Goal: Task Accomplishment & Management: Complete application form

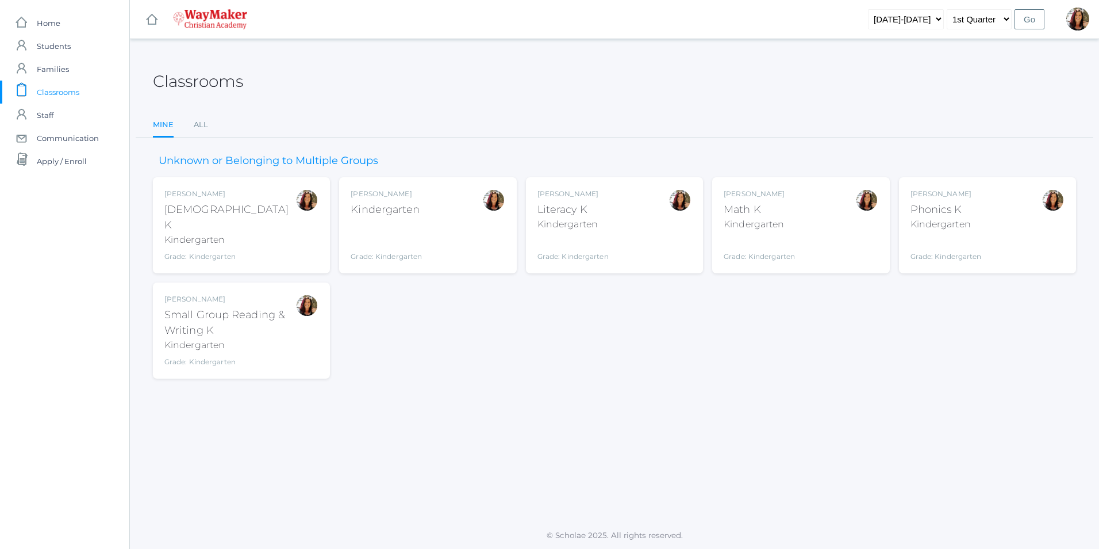
click at [624, 206] on div "Gina Pecor Literacy K Kindergarten Grade: Kindergarten KINDER" at bounding box center [615, 225] width 154 height 73
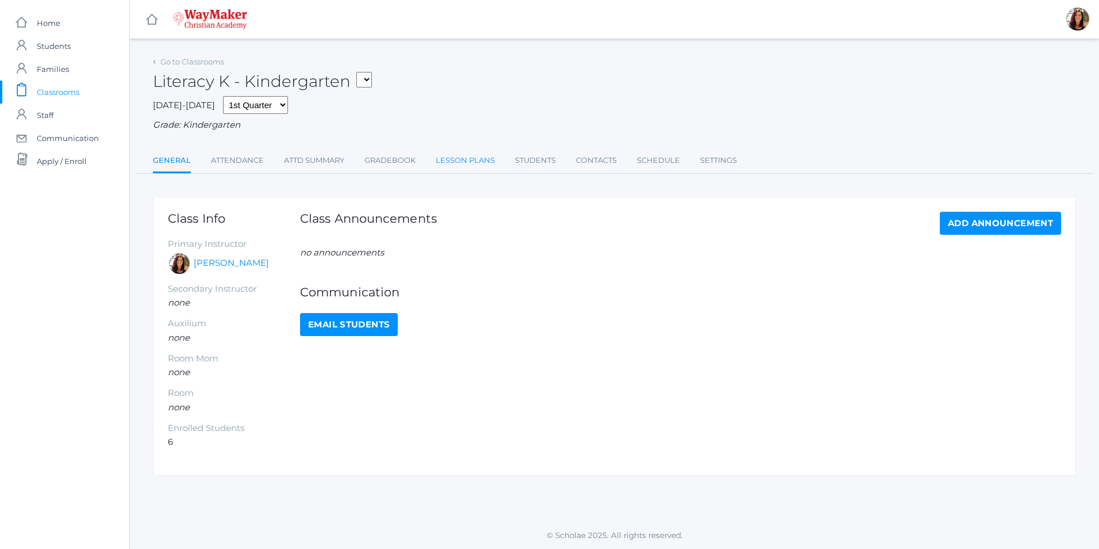
click at [462, 160] on link "Lesson Plans" at bounding box center [465, 160] width 59 height 23
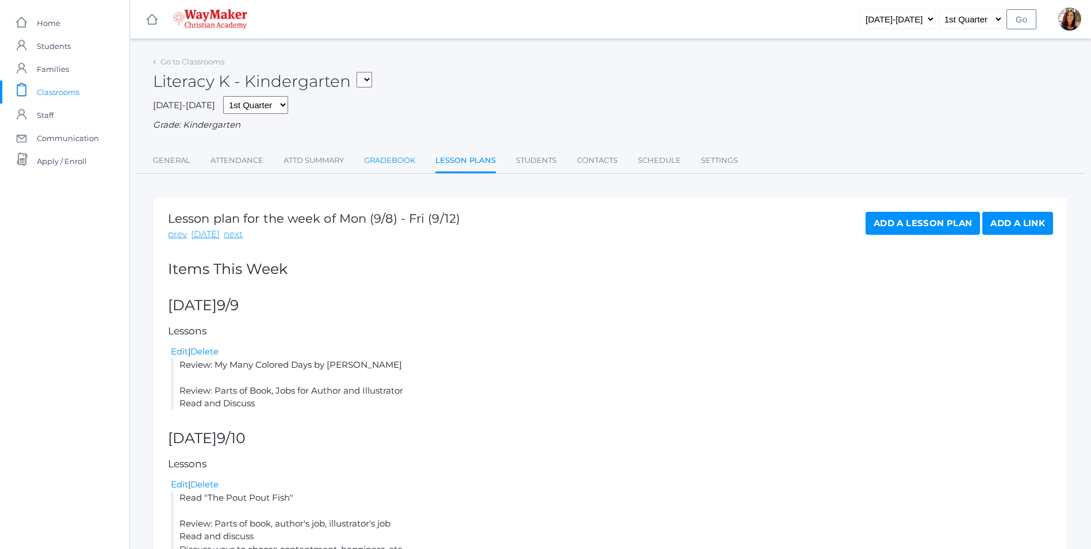
click at [396, 164] on link "Gradebook" at bounding box center [389, 160] width 51 height 23
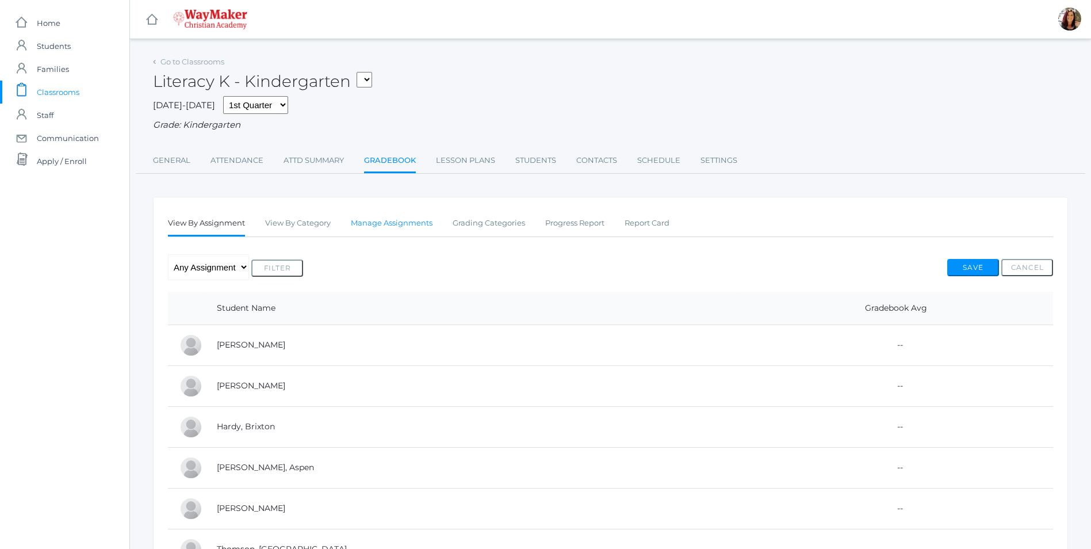
click at [391, 225] on link "Manage Assignments" at bounding box center [392, 223] width 82 height 23
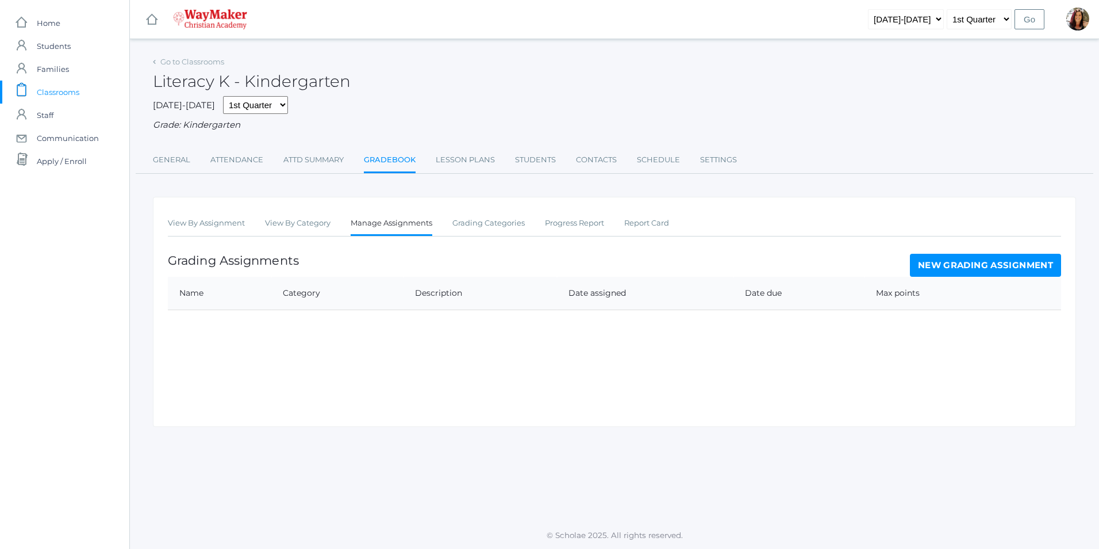
click at [1005, 267] on link "New Grading Assignment" at bounding box center [985, 265] width 151 height 23
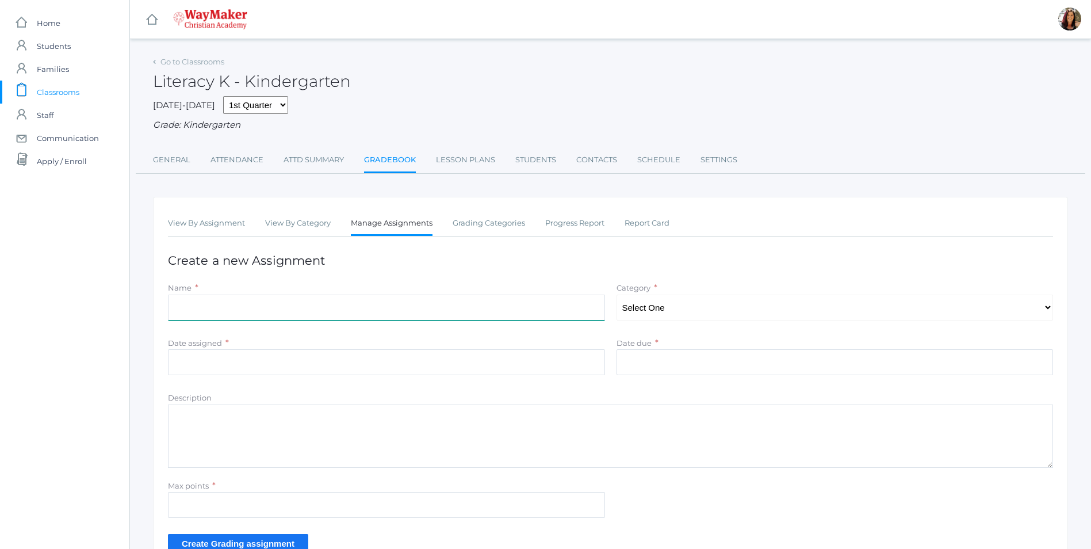
click at [229, 315] on input "Name" at bounding box center [386, 307] width 437 height 26
type input "My Many Colored Days"
click at [1048, 306] on select "Select One Daily Practice Summative Assessment" at bounding box center [834, 307] width 437 height 26
select select "1102"
click at [616, 296] on select "Select One Daily Practice Summative Assessment" at bounding box center [834, 307] width 437 height 26
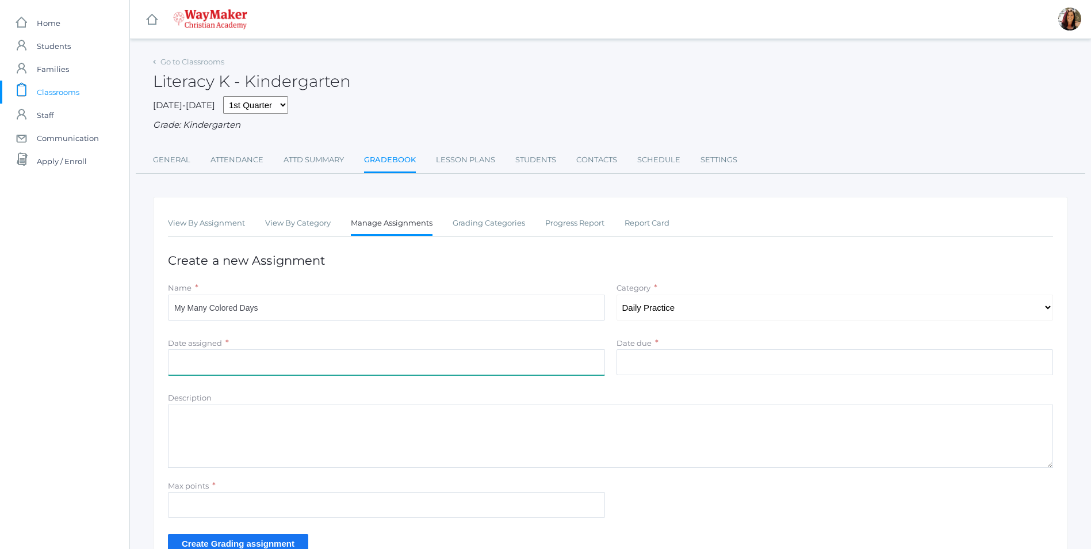
click at [239, 363] on input "Date assigned" at bounding box center [386, 362] width 437 height 26
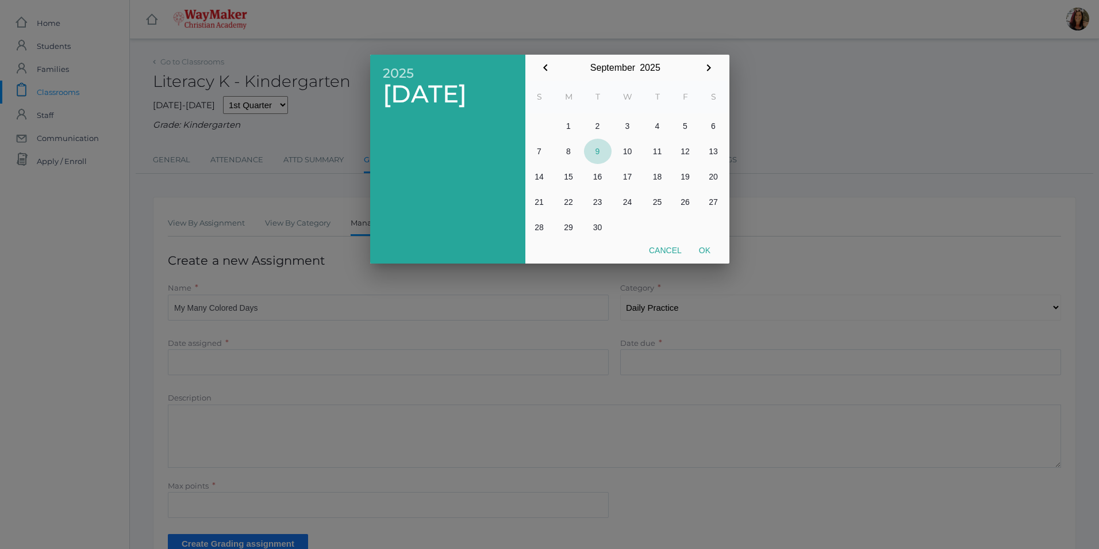
click at [602, 148] on button "9" at bounding box center [598, 151] width 28 height 25
click at [710, 252] on button "Ok" at bounding box center [705, 250] width 29 height 21
type input "2025-09-09"
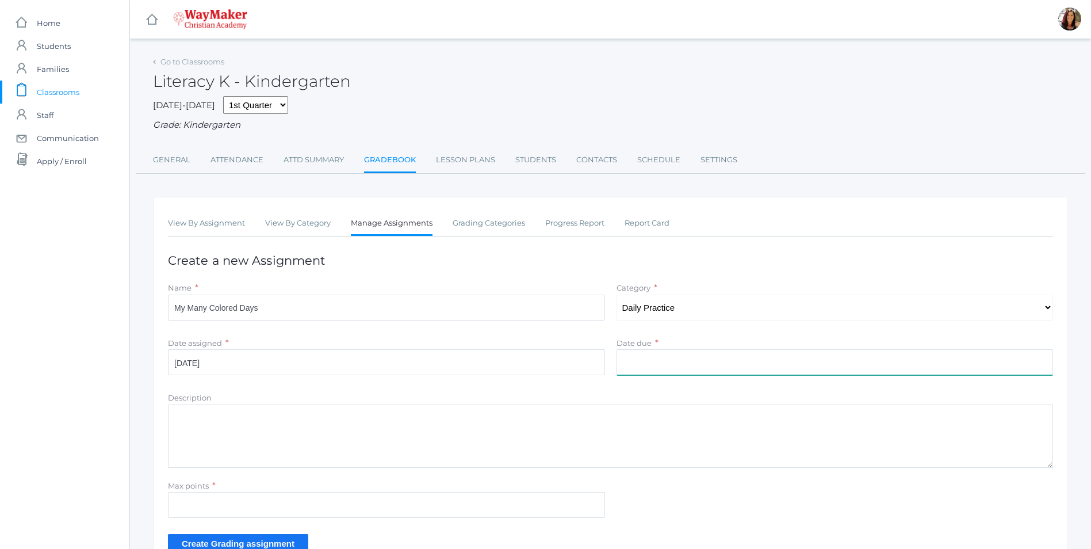
click at [674, 370] on input "Date due" at bounding box center [834, 362] width 437 height 26
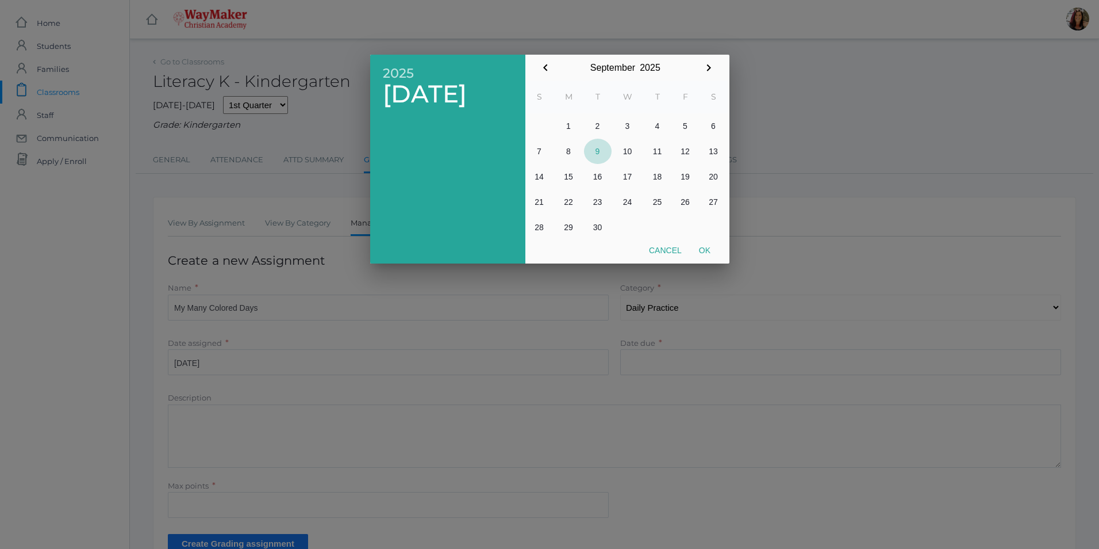
click at [594, 150] on button "9" at bounding box center [598, 151] width 28 height 25
click at [707, 251] on button "Ok" at bounding box center [705, 250] width 29 height 21
type input "2025-09-09"
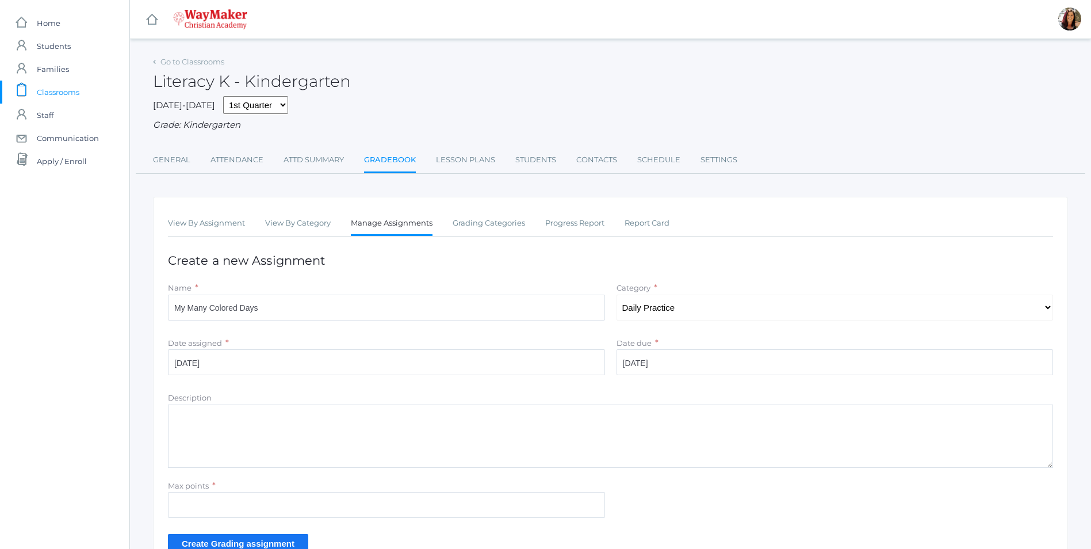
scroll to position [58, 0]
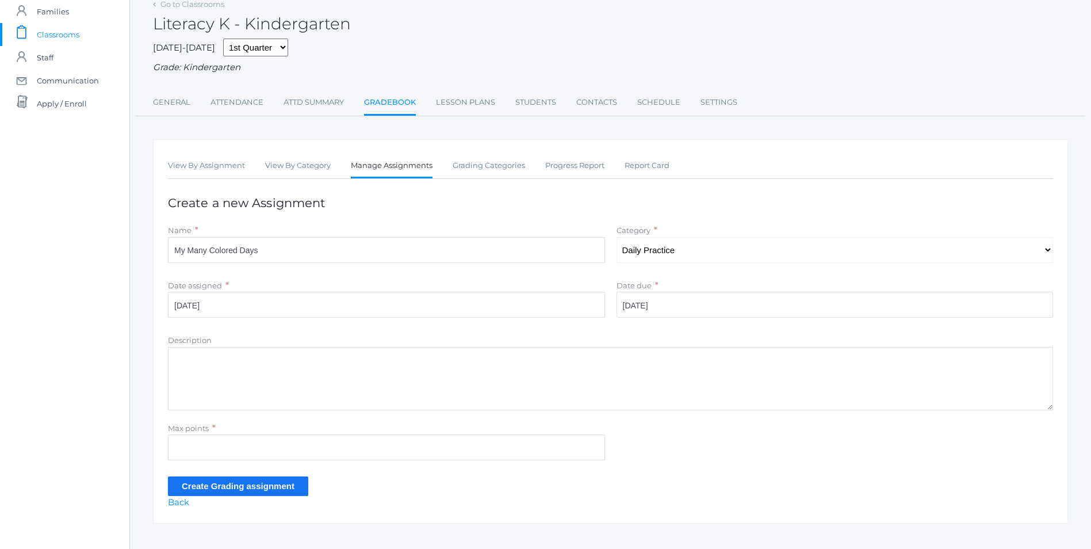
click at [291, 396] on textarea "Description" at bounding box center [610, 378] width 885 height 63
type textarea "Parts of book Author and illustrator Read and discuss"
click at [217, 450] on input "Max points" at bounding box center [386, 447] width 437 height 26
type input "10"
click at [219, 485] on input "Create Grading assignment" at bounding box center [238, 485] width 140 height 19
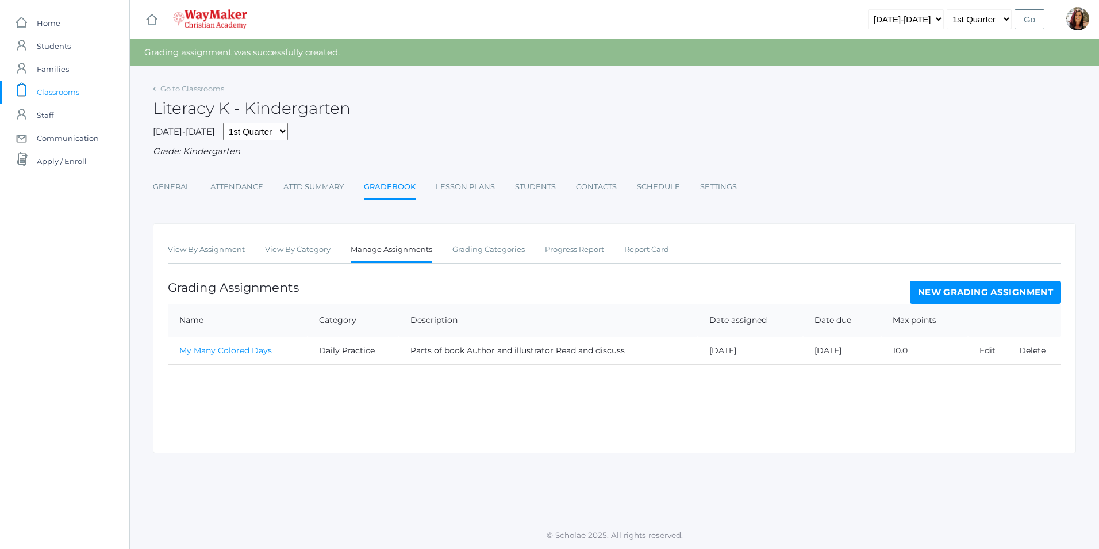
click at [247, 355] on link "My Many Colored Days" at bounding box center [225, 350] width 93 height 10
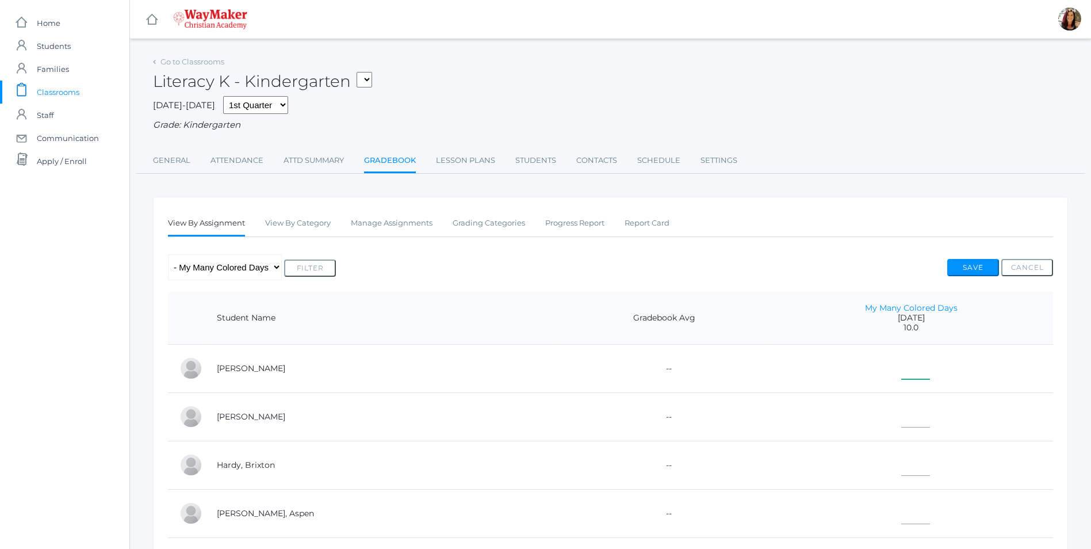
click at [901, 372] on input"] "text" at bounding box center [915, 366] width 29 height 26
type input"] "10"
click at [901, 426] on input"] "text" at bounding box center [915, 414] width 29 height 26
type input"] "10"
click at [901, 463] on input"] "text" at bounding box center [915, 463] width 29 height 26
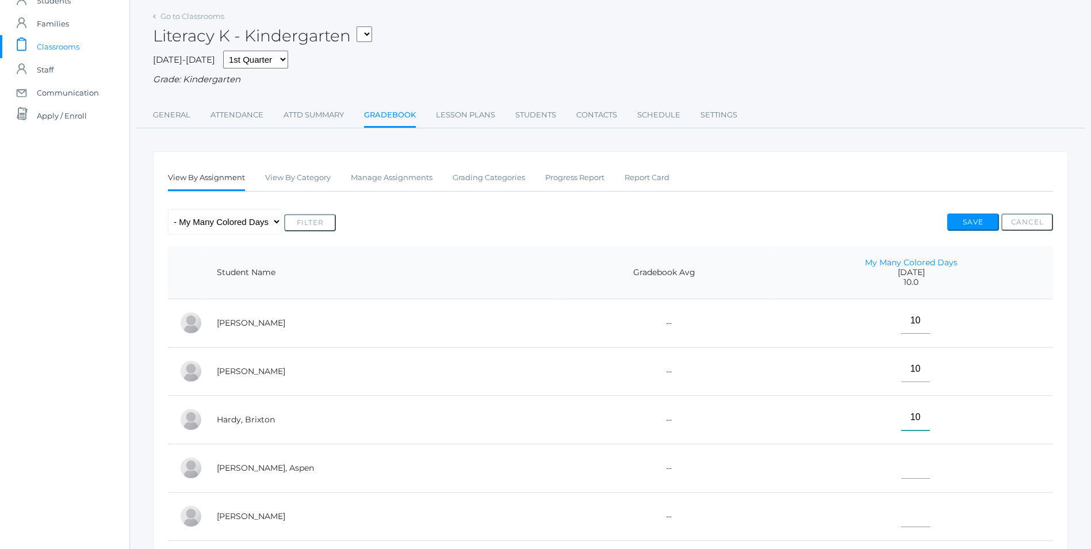
scroll to position [115, 0]
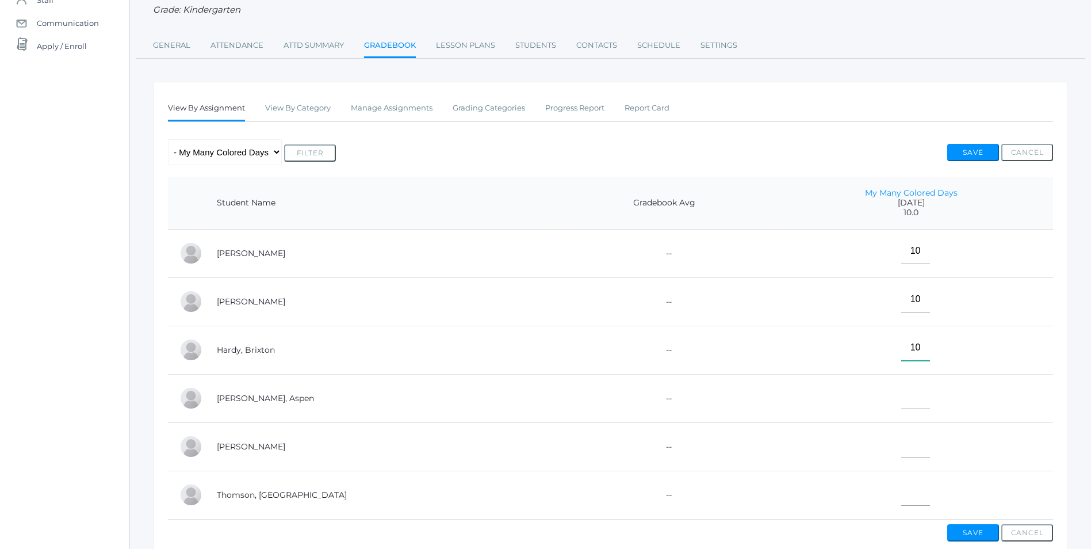
type input"] "10"
drag, startPoint x: 887, startPoint y: 396, endPoint x: 872, endPoint y: 403, distance: 16.5
click at [901, 396] on input"] "text" at bounding box center [915, 396] width 29 height 26
type input"] "E"
click at [901, 448] on input"] "text" at bounding box center [915, 444] width 29 height 26
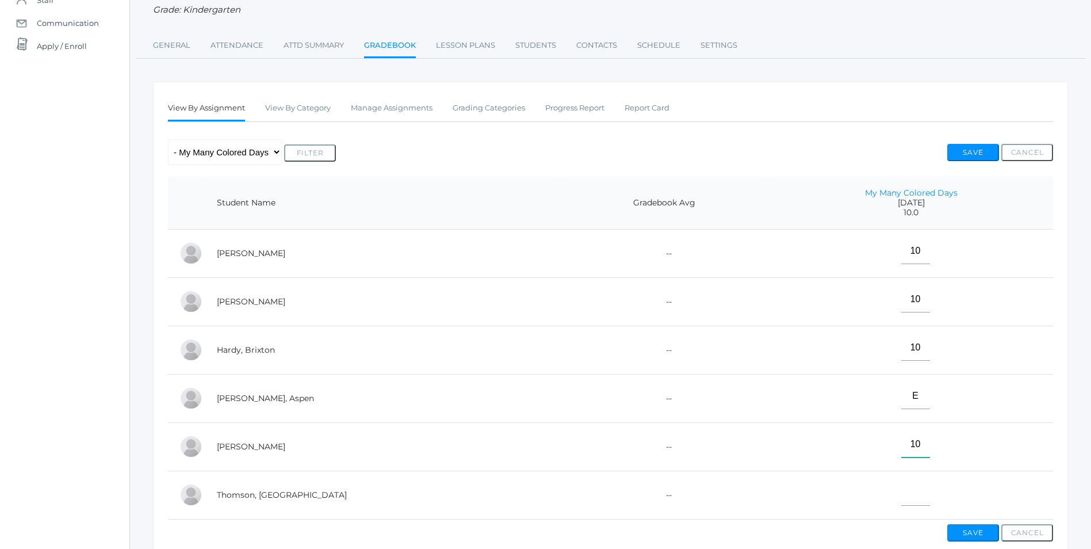
type input"] "10"
click at [901, 494] on input"] "text" at bounding box center [915, 493] width 29 height 26
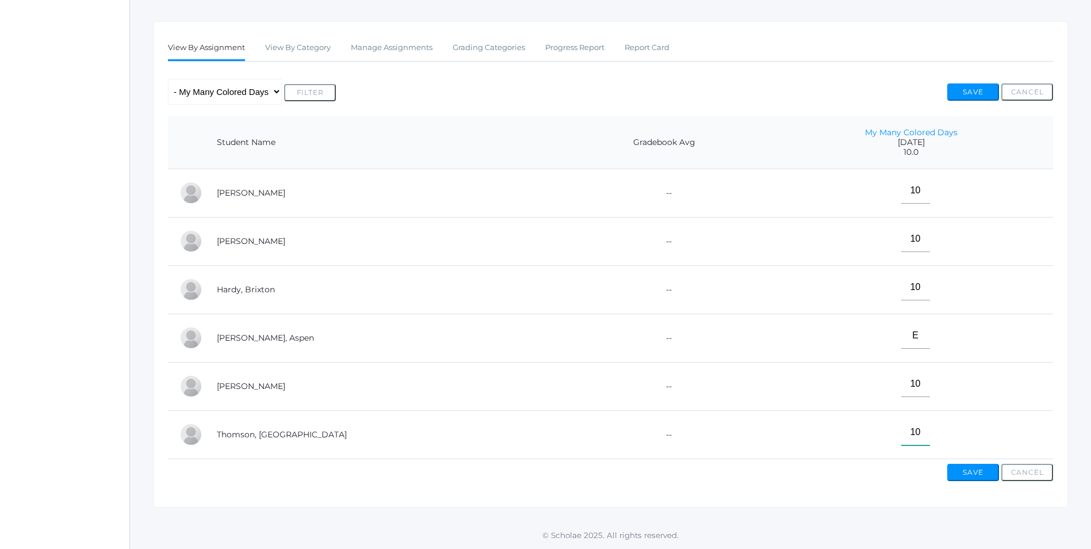
scroll to position [186, 0]
type input"] "10"
click at [965, 465] on button "Save" at bounding box center [973, 471] width 52 height 17
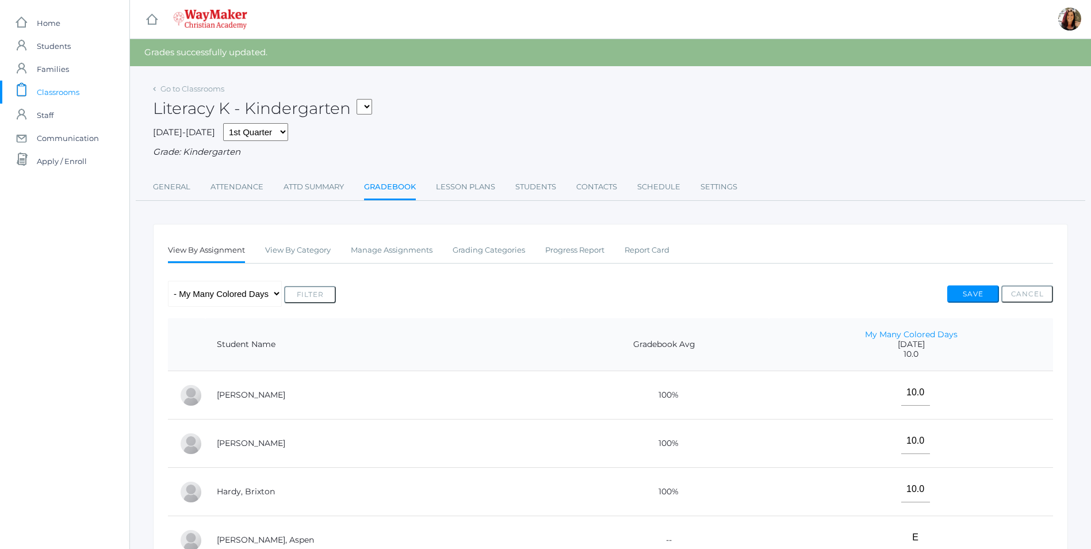
click at [368, 106] on select "KINDER - Small Group Reading & Writing K Kindergarten KINDER - Math K Kindergar…" at bounding box center [365, 107] width 16 height 16
select select "2556"
click at [361, 99] on select "KINDER - Small Group Reading & Writing K Kindergarten KINDER - Math K Kindergar…" at bounding box center [365, 107] width 16 height 16
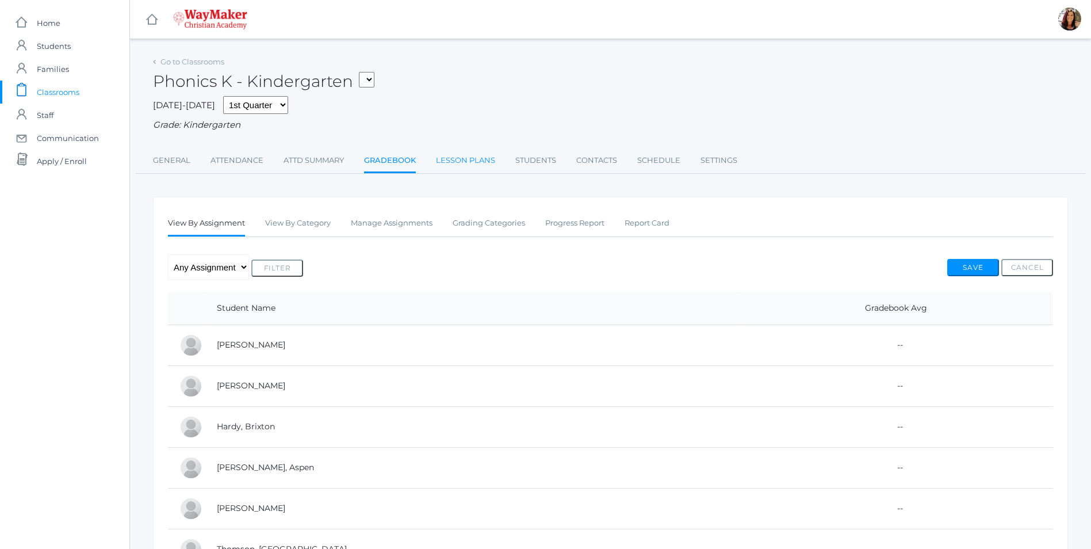
click at [469, 166] on link "Lesson Plans" at bounding box center [465, 160] width 59 height 23
